Goal: Find specific page/section: Find specific page/section

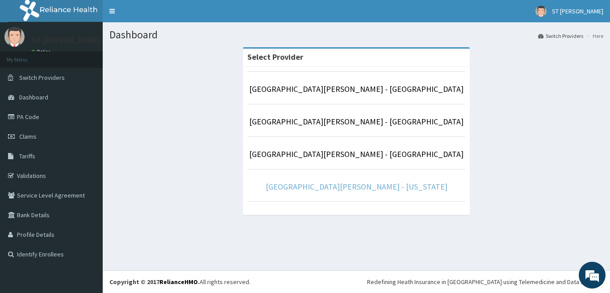
click at [332, 186] on link "[GEOGRAPHIC_DATA][PERSON_NAME] - [US_STATE]" at bounding box center [357, 187] width 182 height 10
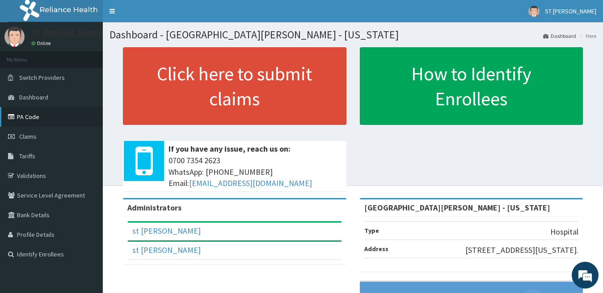
click at [38, 117] on link "PA Code" at bounding box center [51, 117] width 103 height 20
